Goal: Transaction & Acquisition: Purchase product/service

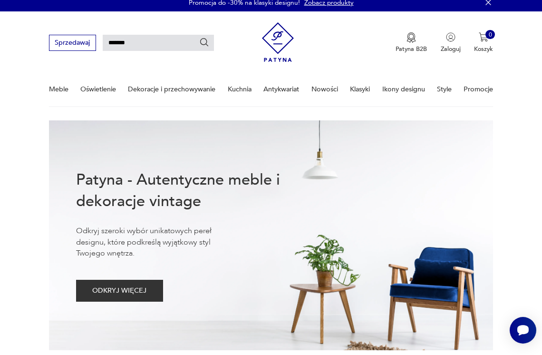
type input "*******"
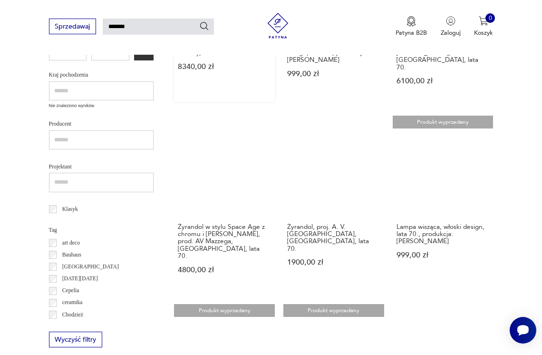
scroll to position [272, 0]
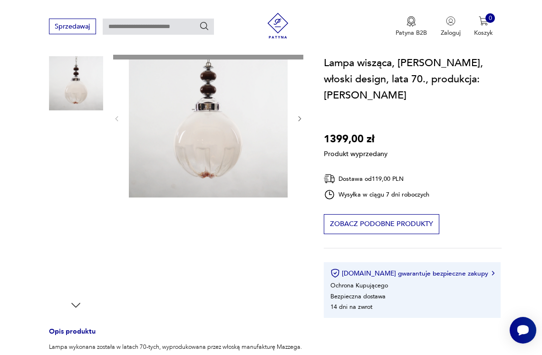
scroll to position [112, 0]
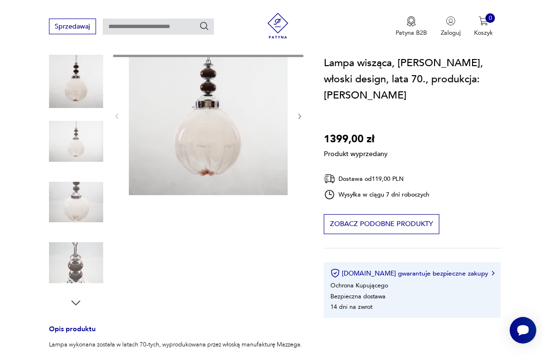
click at [74, 302] on div "Produkt wyprzedany Opis produktu Lampa wykonana została w latach 70-tych, wypro…" at bounding box center [176, 306] width 255 height 541
click at [70, 210] on div "Produkt wyprzedany Opis produktu Lampa wykonana została w latach 70-tych, wypro…" at bounding box center [176, 306] width 255 height 541
click at [82, 155] on div "Produkt wyprzedany Opis produktu Lampa wykonana została w latach 70-tych, wypro…" at bounding box center [176, 306] width 255 height 541
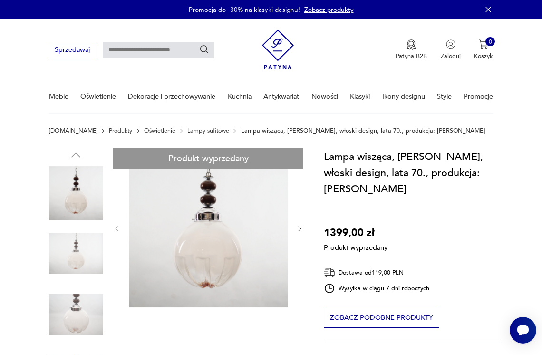
scroll to position [0, 0]
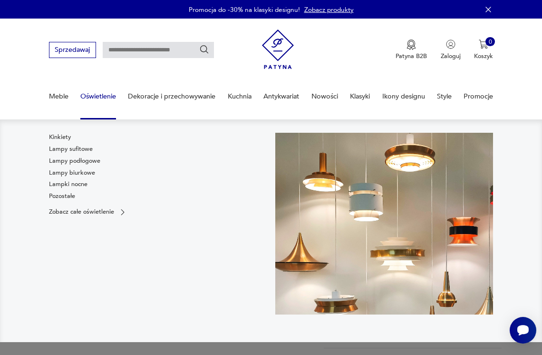
click at [86, 97] on link "Oświetlenie" at bounding box center [98, 96] width 36 height 33
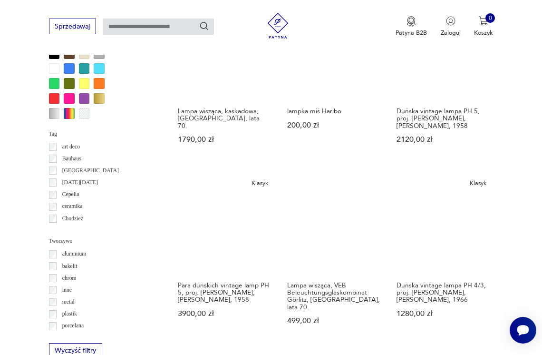
scroll to position [762, 0]
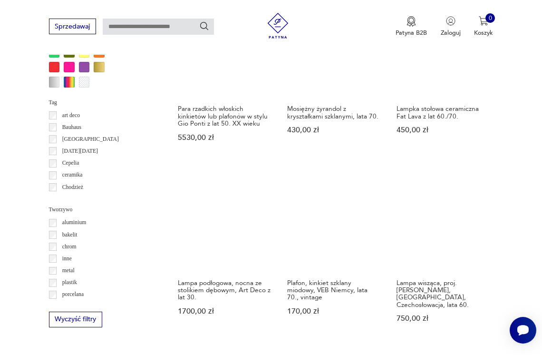
scroll to position [774, 0]
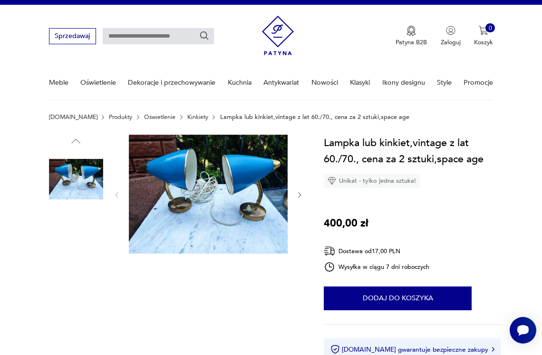
scroll to position [14, 0]
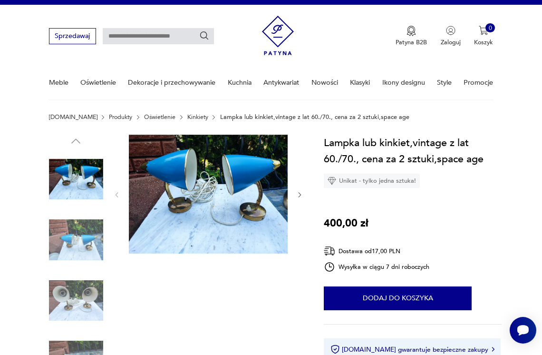
click at [91, 237] on img at bounding box center [76, 240] width 54 height 54
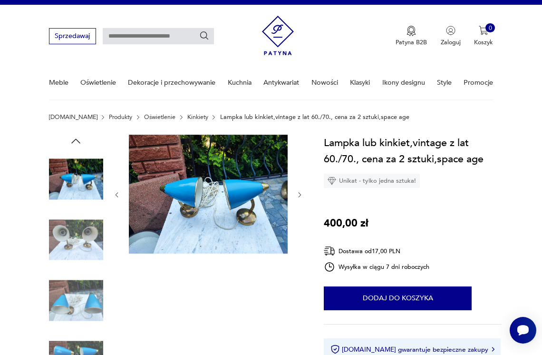
click at [91, 237] on img at bounding box center [76, 240] width 54 height 54
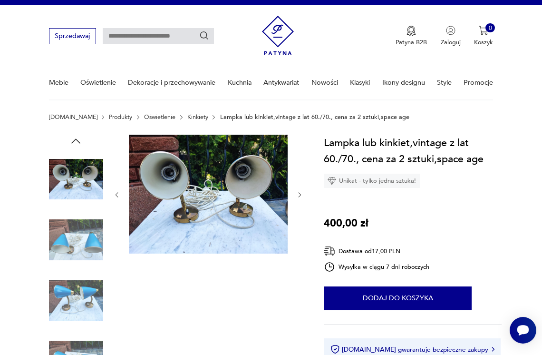
click at [91, 237] on img at bounding box center [76, 240] width 54 height 54
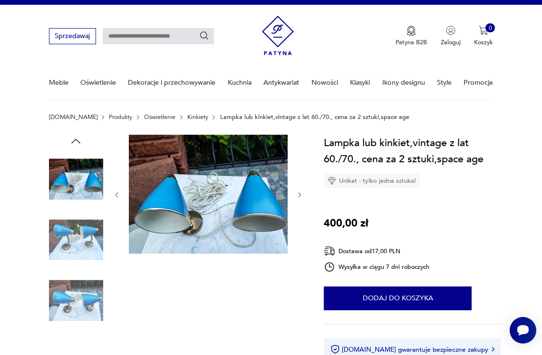
click at [91, 237] on img at bounding box center [76, 240] width 54 height 54
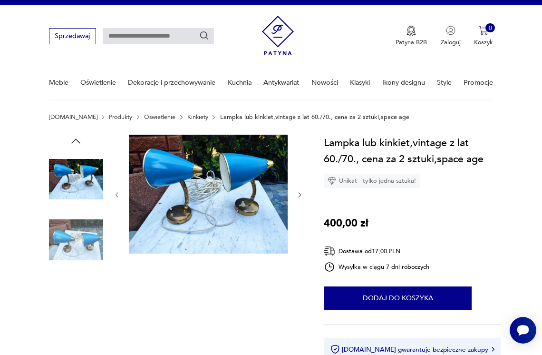
click at [91, 237] on img at bounding box center [76, 240] width 54 height 54
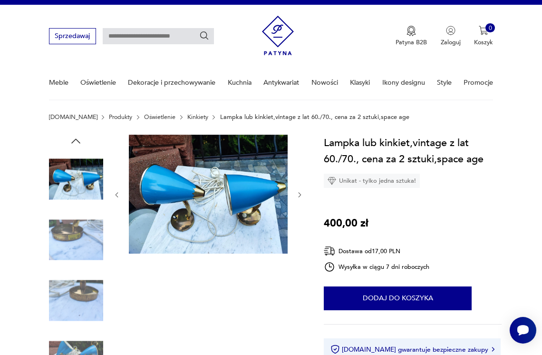
scroll to position [14, 0]
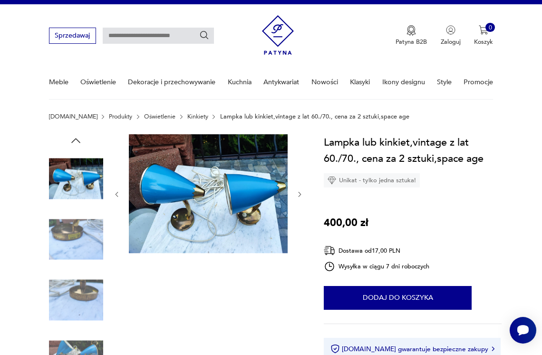
click at [91, 237] on img at bounding box center [76, 239] width 54 height 54
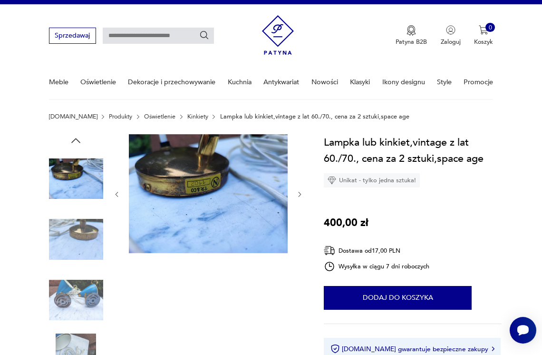
click at [91, 236] on img at bounding box center [76, 239] width 54 height 54
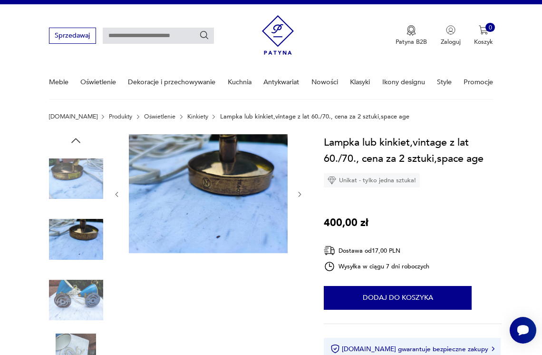
click at [91, 236] on img at bounding box center [76, 239] width 54 height 54
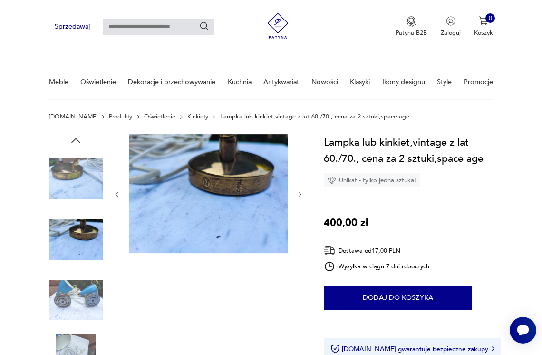
scroll to position [8, 0]
